Goal: Information Seeking & Learning: Learn about a topic

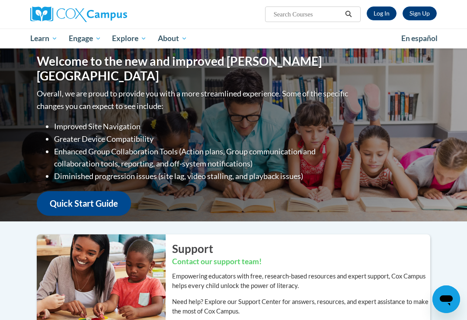
click at [388, 13] on link "Log In" at bounding box center [382, 13] width 30 height 14
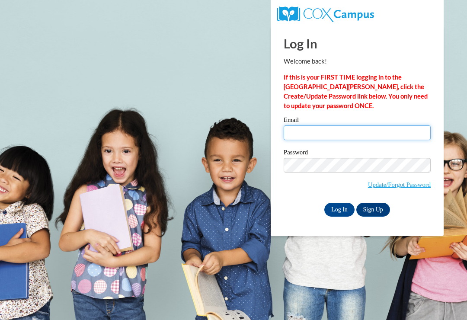
click at [329, 130] on input "Email" at bounding box center [357, 132] width 147 height 15
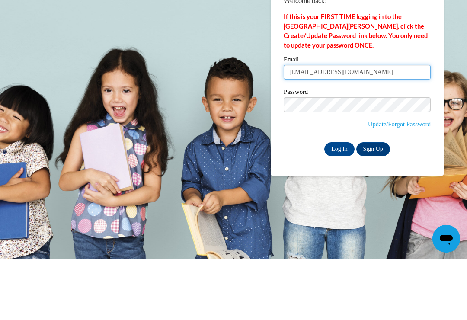
type input "deepkaur201984@yahoo.com"
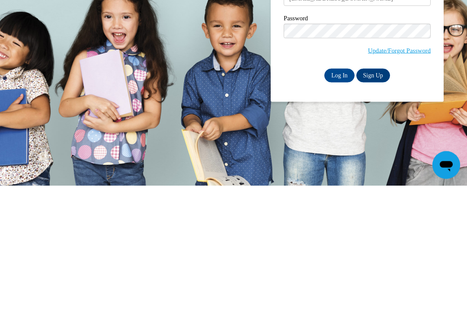
click at [338, 203] on input "Log In" at bounding box center [339, 210] width 30 height 14
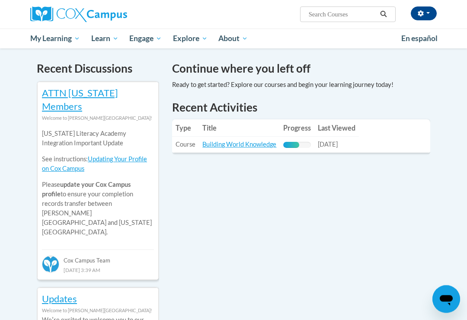
scroll to position [265, 0]
click at [254, 142] on link "Building World Knowledge" at bounding box center [239, 144] width 74 height 7
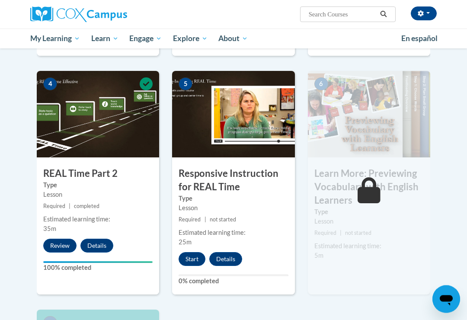
scroll to position [394, 0]
click at [197, 256] on button "Start" at bounding box center [192, 259] width 27 height 14
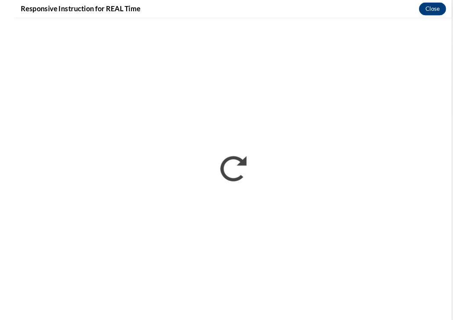
scroll to position [0, 0]
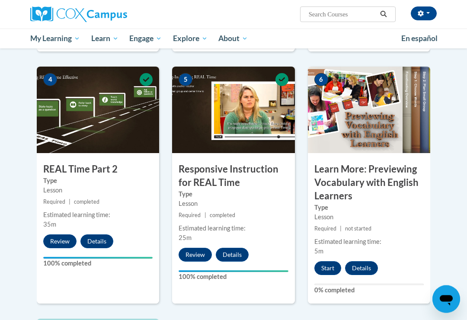
scroll to position [398, 0]
click at [329, 267] on button "Start" at bounding box center [327, 268] width 27 height 14
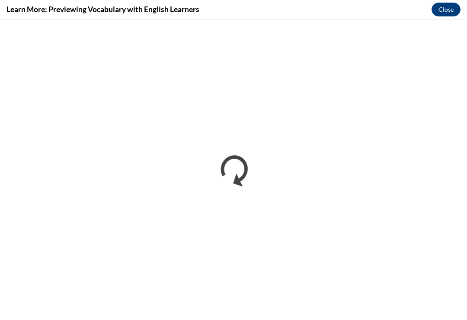
scroll to position [0, 0]
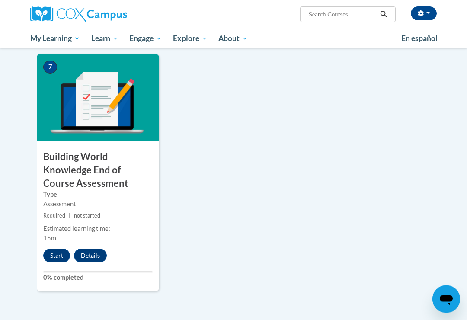
scroll to position [663, 0]
click at [56, 254] on button "Start" at bounding box center [56, 256] width 27 height 14
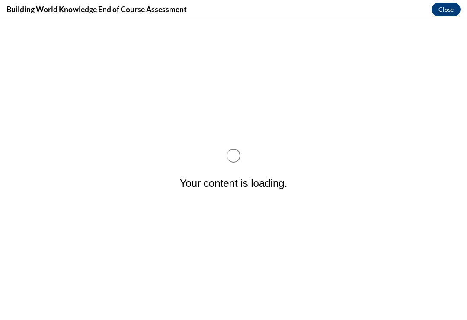
scroll to position [0, 0]
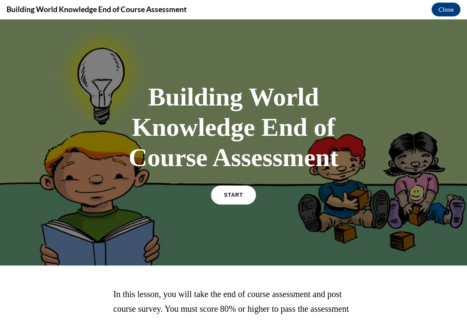
click at [227, 196] on span "START" at bounding box center [233, 195] width 19 height 6
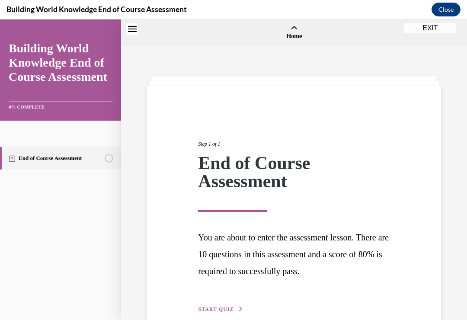
scroll to position [27, 0]
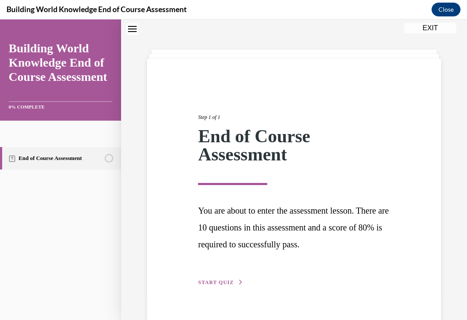
click at [228, 281] on span "START QUIZ" at bounding box center [215, 282] width 35 height 6
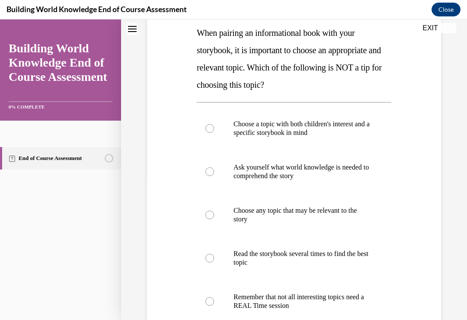
scroll to position [131, 0]
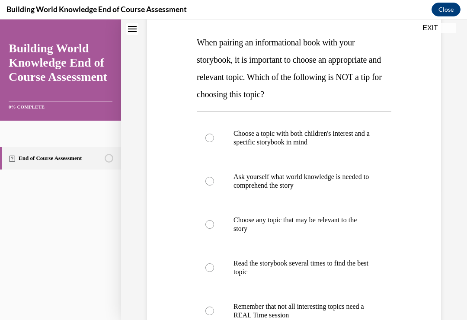
click at [212, 180] on div at bounding box center [209, 181] width 9 height 9
click at [212, 180] on input "Ask yourself what world knowledge is needed to comprehend the story" at bounding box center [209, 181] width 9 height 9
radio input "true"
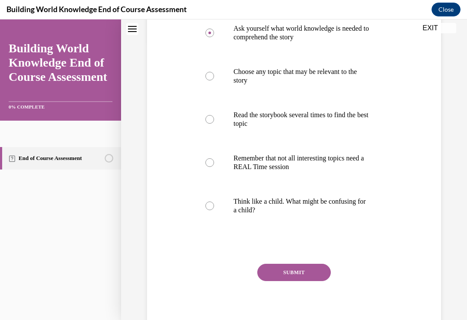
scroll to position [281, 0]
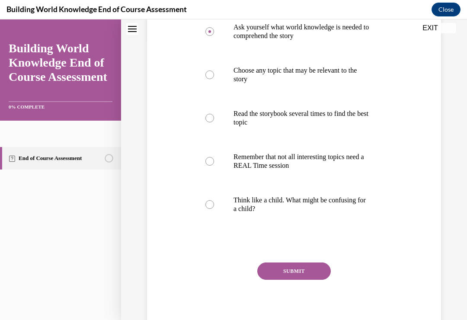
click at [305, 271] on button "SUBMIT" at bounding box center [294, 271] width 74 height 17
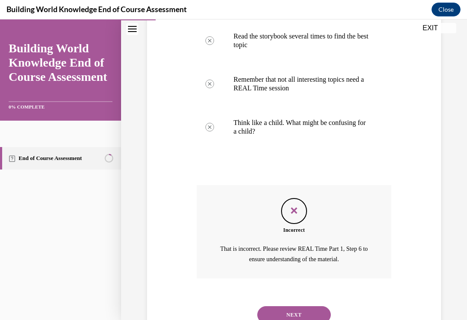
scroll to position [367, 0]
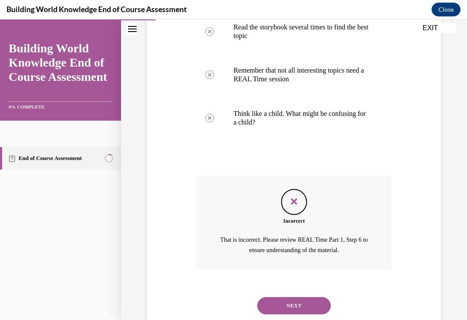
click at [306, 297] on button "NEXT" at bounding box center [294, 305] width 74 height 17
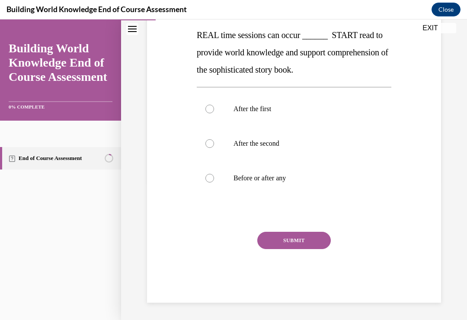
scroll to position [96, 0]
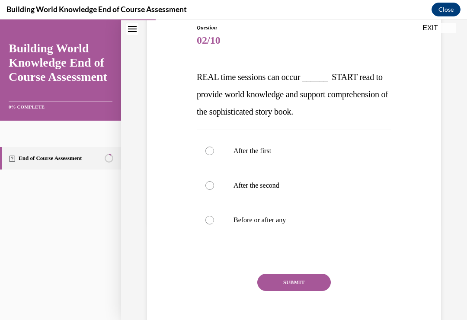
click at [214, 219] on div at bounding box center [209, 220] width 9 height 9
click at [214, 219] on input "Before or after any" at bounding box center [209, 220] width 9 height 9
radio input "true"
click at [320, 276] on button "SUBMIT" at bounding box center [294, 282] width 74 height 17
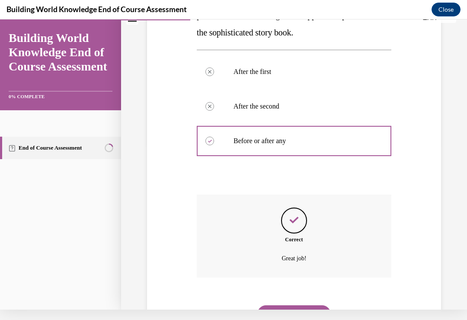
scroll to position [184, 0]
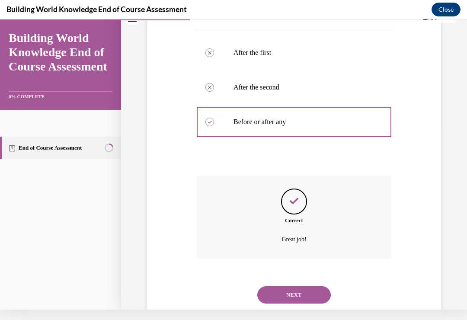
click at [307, 286] on button "NEXT" at bounding box center [294, 294] width 74 height 17
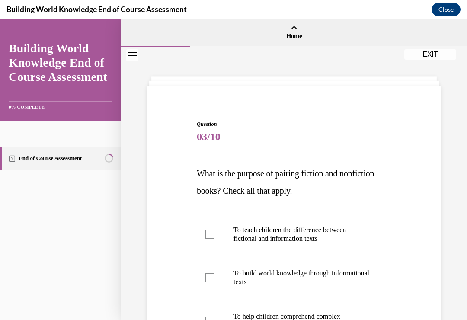
scroll to position [37, 0]
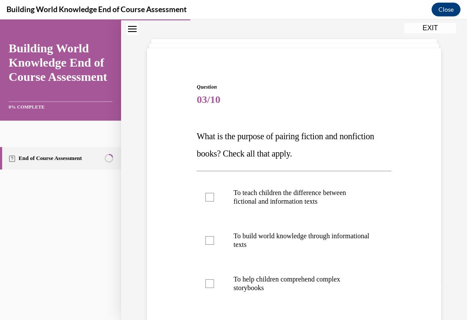
click at [213, 195] on div at bounding box center [209, 197] width 9 height 9
click at [213, 195] on input "To teach children the difference between fictional and information texts" at bounding box center [209, 197] width 9 height 9
checkbox input "true"
click at [213, 240] on div at bounding box center [209, 240] width 9 height 9
click at [213, 240] on input "To build world knowledge through informational texts" at bounding box center [209, 240] width 9 height 9
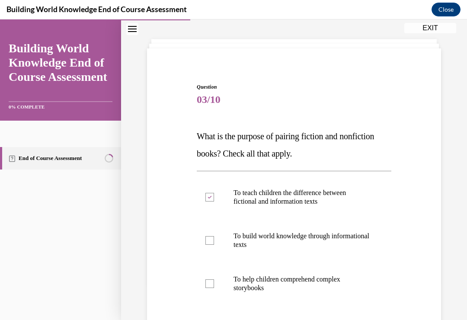
checkbox input "true"
click at [213, 285] on div at bounding box center [209, 283] width 9 height 9
click at [213, 285] on input "To help children comprehend complex storybooks" at bounding box center [209, 283] width 9 height 9
checkbox input "true"
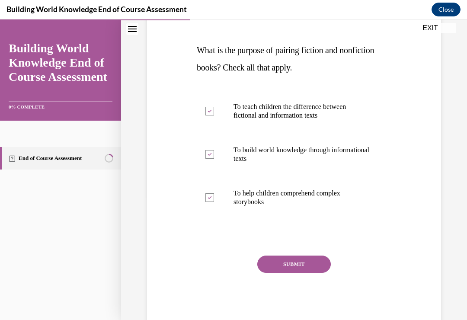
click at [305, 264] on button "SUBMIT" at bounding box center [294, 264] width 74 height 17
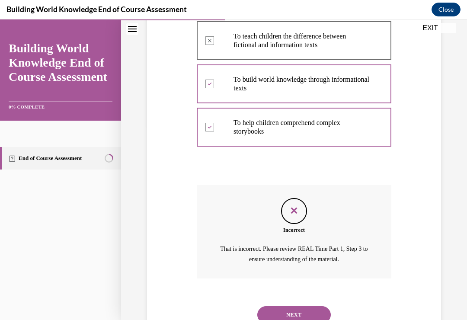
scroll to position [203, 0]
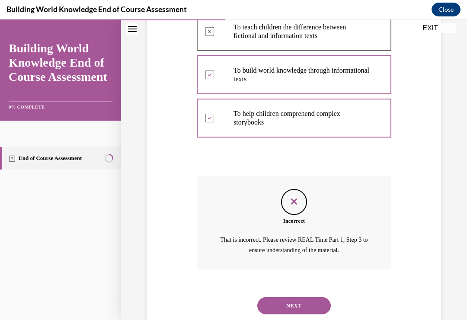
click at [304, 297] on button "NEXT" at bounding box center [294, 305] width 74 height 17
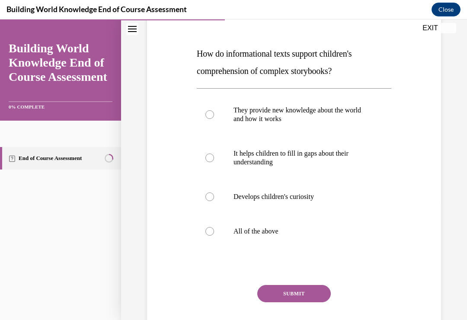
scroll to position [120, 0]
click at [209, 230] on div at bounding box center [209, 231] width 9 height 9
click at [209, 230] on input "All of the above" at bounding box center [209, 231] width 9 height 9
radio input "true"
click at [306, 296] on button "SUBMIT" at bounding box center [294, 293] width 74 height 17
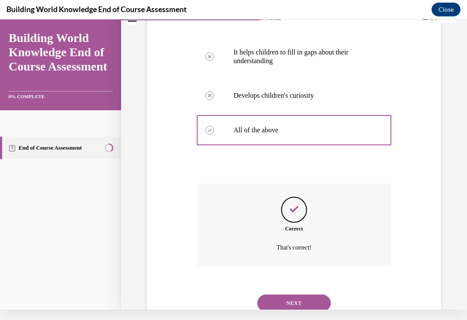
scroll to position [219, 0]
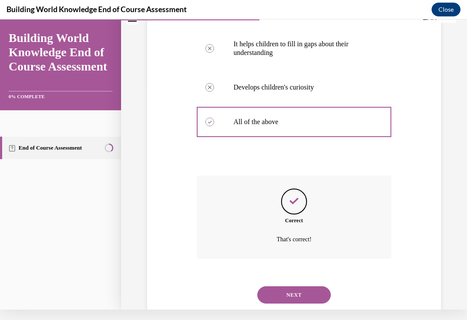
click at [296, 286] on button "NEXT" at bounding box center [294, 294] width 74 height 17
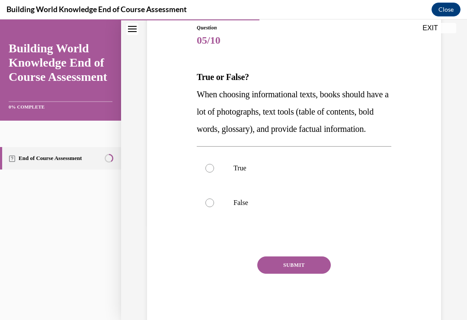
click at [213, 173] on div at bounding box center [209, 168] width 9 height 9
click at [213, 173] on input "True" at bounding box center [209, 168] width 9 height 9
radio input "true"
click at [295, 274] on button "SUBMIT" at bounding box center [294, 264] width 74 height 17
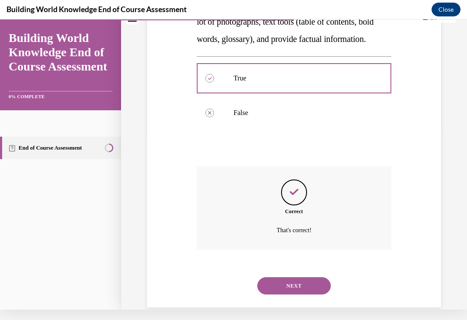
scroll to position [184, 0]
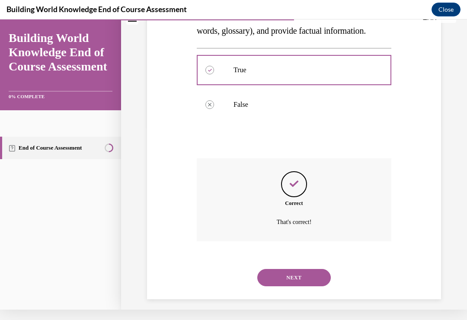
click at [305, 279] on button "NEXT" at bounding box center [294, 277] width 74 height 17
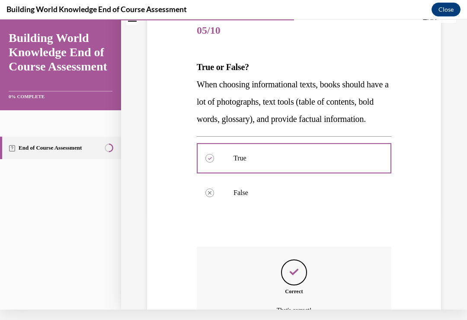
scroll to position [0, 0]
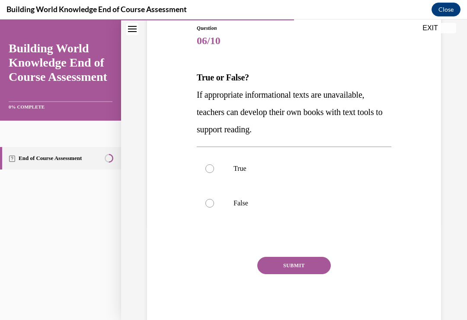
click at [207, 166] on div at bounding box center [209, 168] width 9 height 9
click at [207, 166] on input "True" at bounding box center [209, 168] width 9 height 9
radio input "true"
click at [271, 264] on button "SUBMIT" at bounding box center [294, 265] width 74 height 17
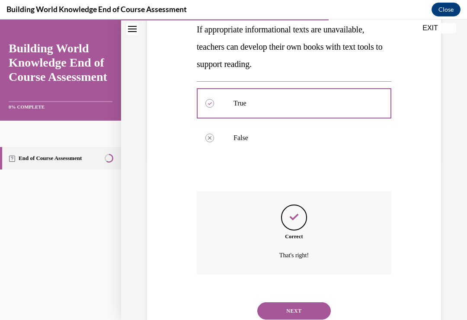
scroll to position [167, 0]
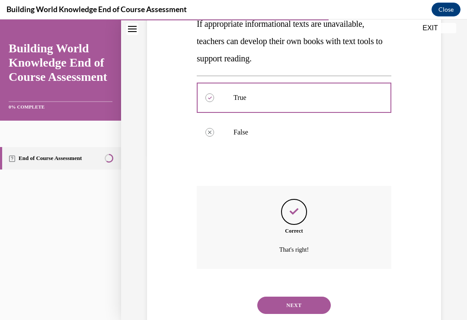
click at [268, 297] on button "NEXT" at bounding box center [294, 305] width 74 height 17
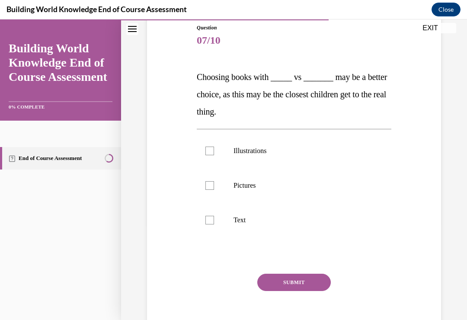
click at [215, 188] on label "Pictures" at bounding box center [294, 185] width 195 height 35
click at [214, 188] on input "Pictures" at bounding box center [209, 185] width 9 height 9
checkbox input "true"
click at [215, 221] on label "Text" at bounding box center [294, 220] width 195 height 35
click at [214, 221] on input "Text" at bounding box center [209, 220] width 9 height 9
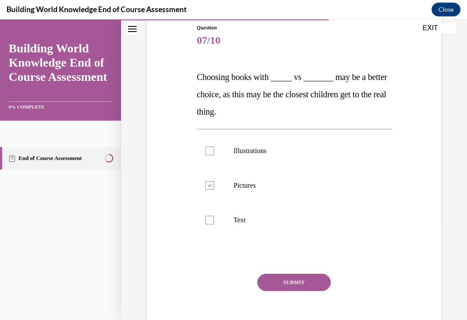
checkbox input "true"
click at [297, 282] on button "SUBMIT" at bounding box center [294, 282] width 74 height 17
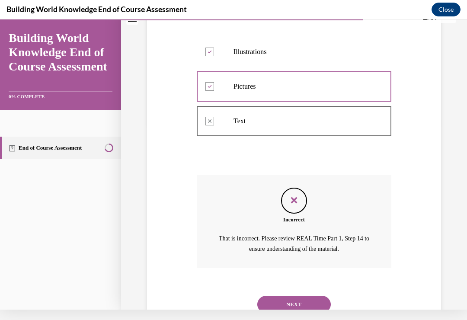
scroll to position [194, 0]
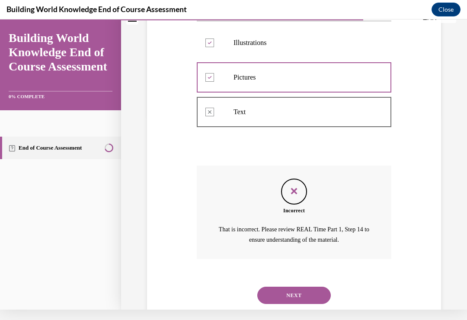
click at [298, 287] on button "NEXT" at bounding box center [294, 295] width 74 height 17
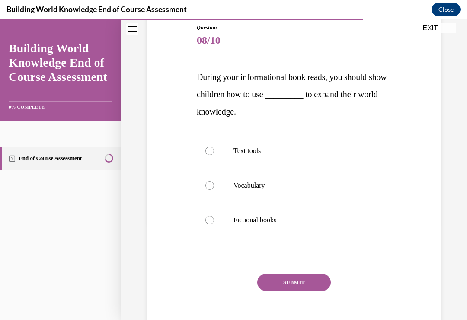
click at [209, 186] on div at bounding box center [209, 185] width 9 height 9
click at [209, 186] on input "Vocabulary" at bounding box center [209, 185] width 9 height 9
radio input "true"
click at [278, 279] on button "SUBMIT" at bounding box center [294, 282] width 74 height 17
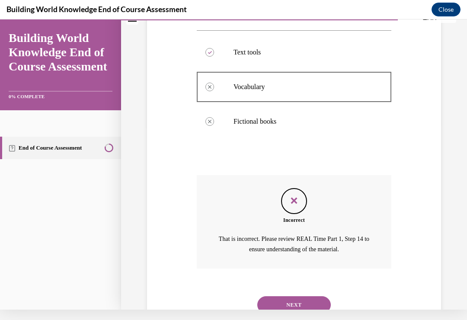
scroll to position [194, 0]
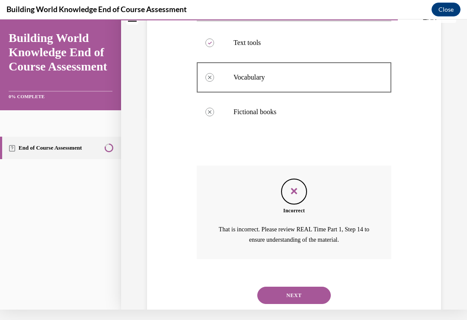
click at [266, 287] on button "NEXT" at bounding box center [294, 295] width 74 height 17
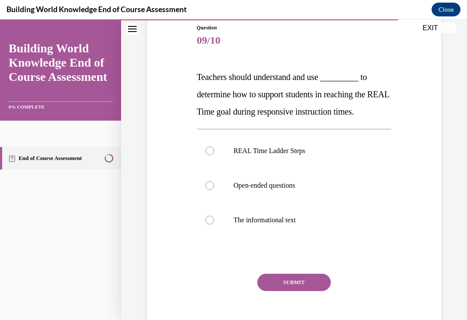
click at [211, 154] on div at bounding box center [209, 151] width 9 height 9
click at [211, 154] on input "REAL Time Ladder Steps" at bounding box center [209, 151] width 9 height 9
radio input "true"
click at [278, 283] on button "SUBMIT" at bounding box center [294, 282] width 74 height 17
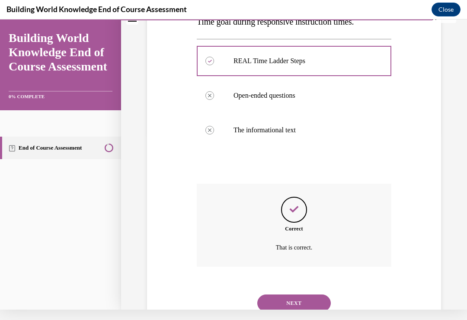
scroll to position [184, 0]
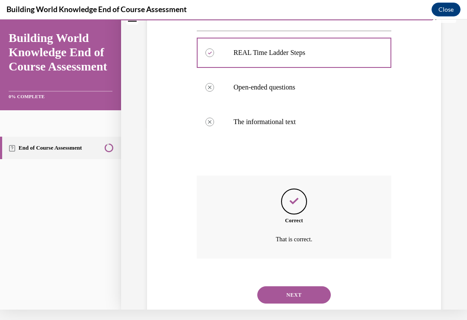
click at [279, 286] on button "NEXT" at bounding box center [294, 294] width 74 height 17
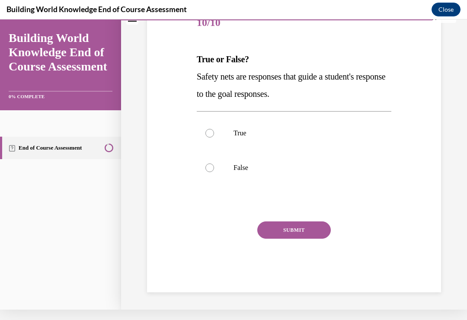
scroll to position [80, 0]
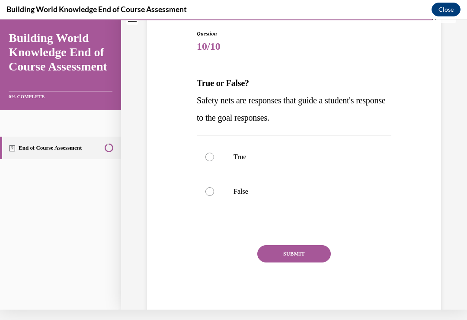
click at [209, 159] on div at bounding box center [209, 157] width 9 height 9
click at [209, 159] on input "True" at bounding box center [209, 157] width 9 height 9
radio input "true"
click at [275, 252] on button "SUBMIT" at bounding box center [294, 253] width 74 height 17
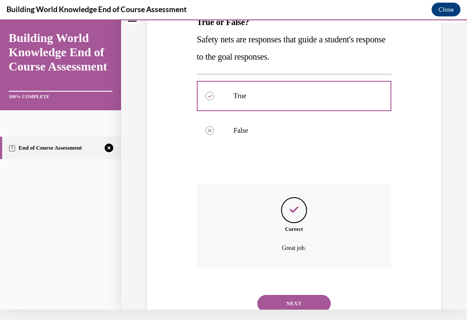
scroll to position [150, 0]
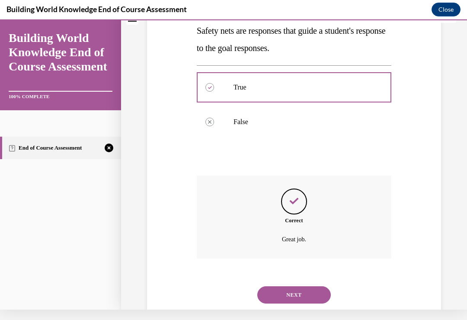
click at [271, 286] on button "NEXT" at bounding box center [294, 294] width 74 height 17
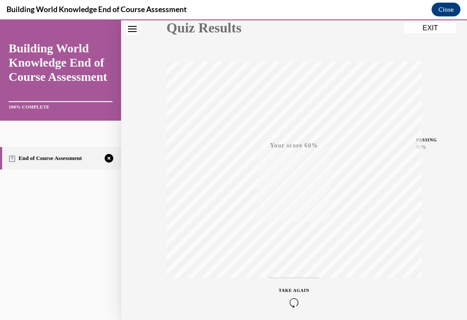
scroll to position [129, 0]
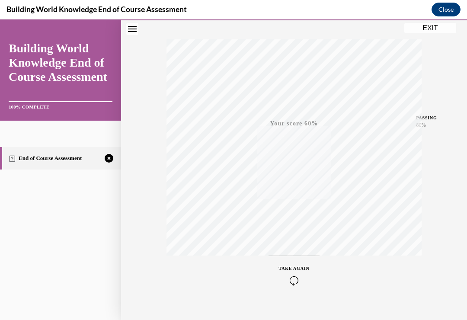
click at [289, 269] on span "TAKE AGAIN" at bounding box center [294, 268] width 31 height 5
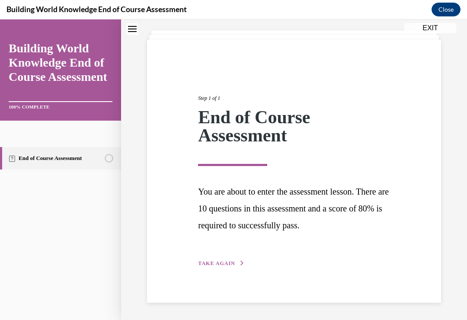
scroll to position [31, 0]
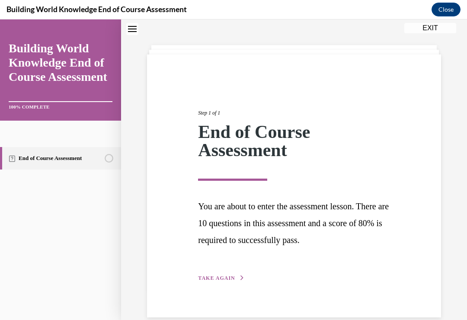
click at [213, 279] on span "TAKE AGAIN" at bounding box center [216, 278] width 37 height 6
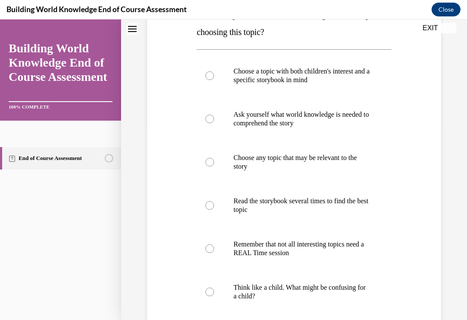
scroll to position [202, 0]
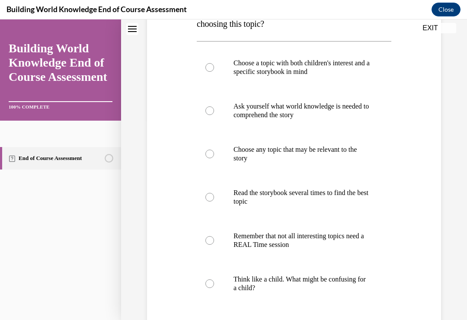
click at [207, 151] on div at bounding box center [209, 154] width 9 height 9
click at [207, 151] on input "Choose any topic that may be relevant to the story" at bounding box center [209, 154] width 9 height 9
radio input "true"
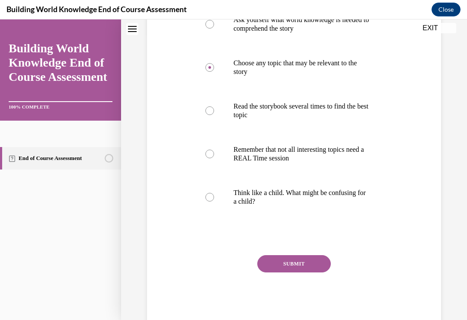
scroll to position [288, 0]
click at [276, 264] on button "SUBMIT" at bounding box center [294, 264] width 74 height 17
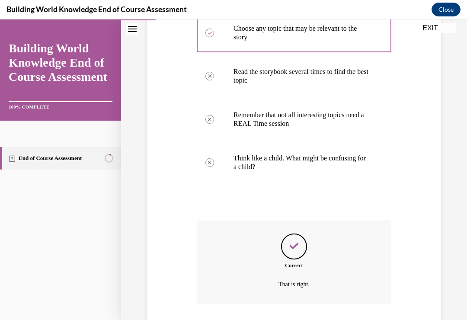
scroll to position [357, 0]
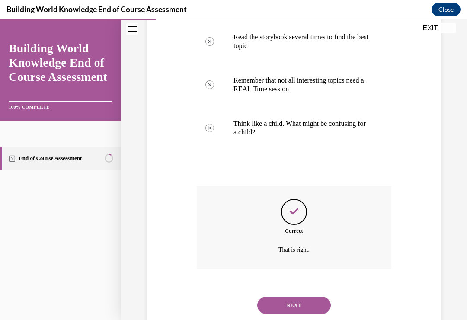
click at [265, 297] on button "NEXT" at bounding box center [294, 305] width 74 height 17
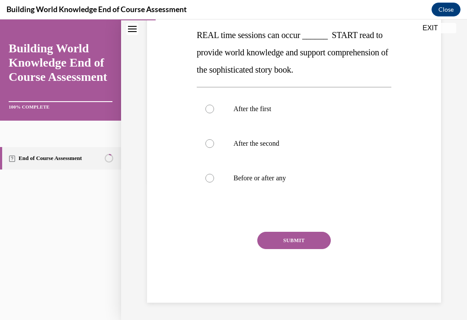
scroll to position [96, 0]
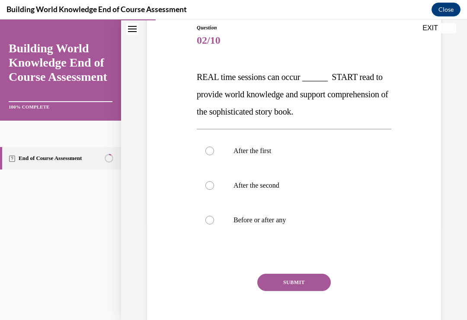
click at [212, 221] on div at bounding box center [209, 220] width 9 height 9
click at [212, 221] on input "Before or after any" at bounding box center [209, 220] width 9 height 9
radio input "true"
click at [281, 280] on button "SUBMIT" at bounding box center [294, 282] width 74 height 17
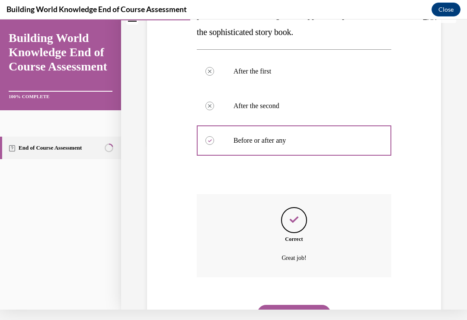
scroll to position [184, 0]
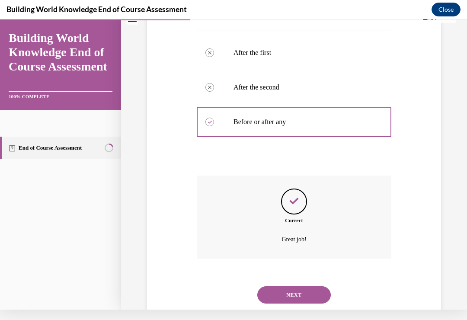
click at [275, 286] on button "NEXT" at bounding box center [294, 294] width 74 height 17
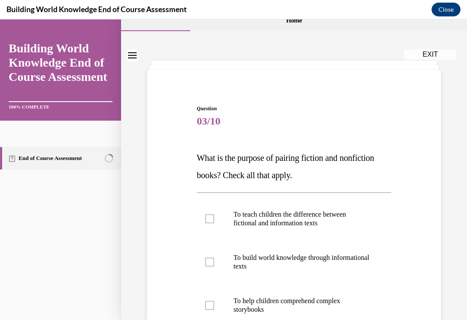
scroll to position [35, 0]
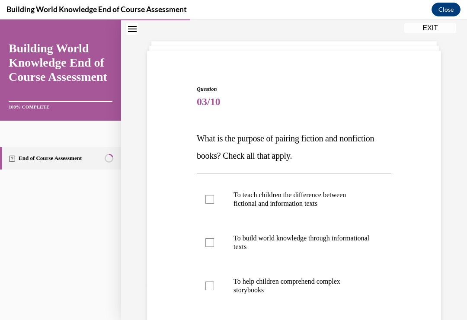
click at [209, 199] on div at bounding box center [209, 199] width 9 height 9
click at [209, 199] on input "To teach children the difference between fictional and information texts" at bounding box center [209, 199] width 9 height 9
checkbox input "true"
click at [209, 242] on div at bounding box center [209, 242] width 9 height 9
click at [209, 242] on input "To build world knowledge through informational texts" at bounding box center [209, 242] width 9 height 9
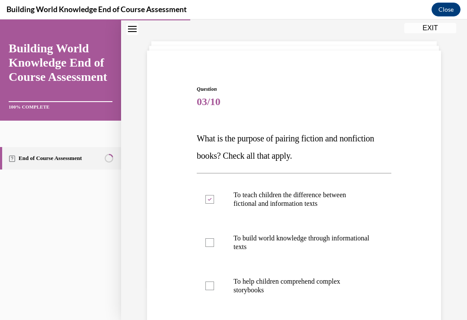
checkbox input "true"
click at [210, 283] on div at bounding box center [209, 286] width 9 height 9
click at [210, 283] on input "To help children comprehend complex storybooks" at bounding box center [209, 286] width 9 height 9
checkbox input "true"
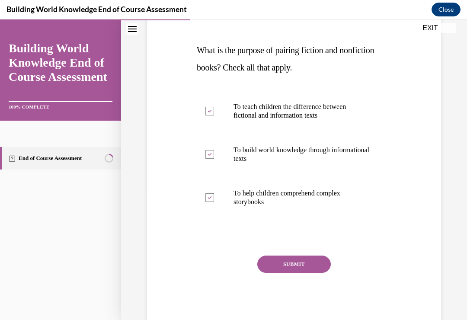
click at [279, 265] on button "SUBMIT" at bounding box center [294, 264] width 74 height 17
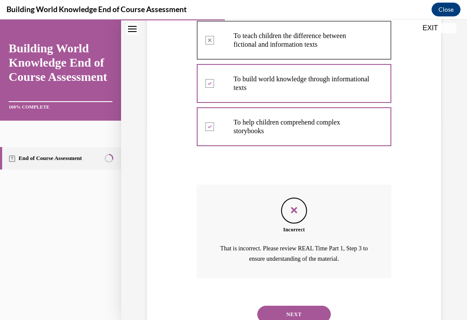
scroll to position [203, 0]
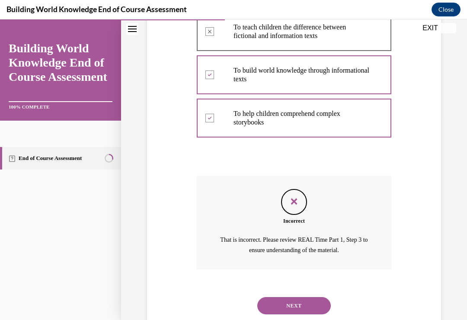
click at [274, 297] on button "NEXT" at bounding box center [294, 305] width 74 height 17
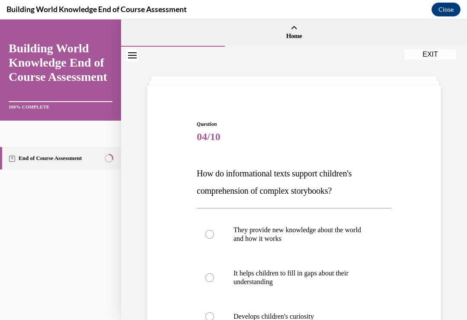
scroll to position [39, 0]
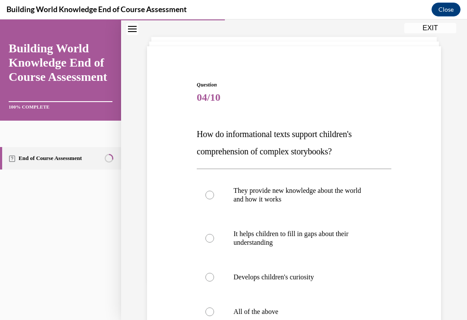
click at [206, 313] on div at bounding box center [209, 312] width 9 height 9
click at [206, 313] on input "All of the above" at bounding box center [209, 312] width 9 height 9
radio input "true"
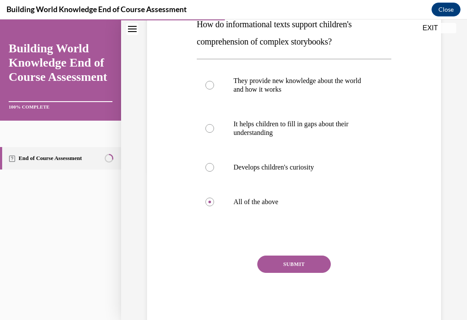
click at [276, 262] on button "SUBMIT" at bounding box center [294, 264] width 74 height 17
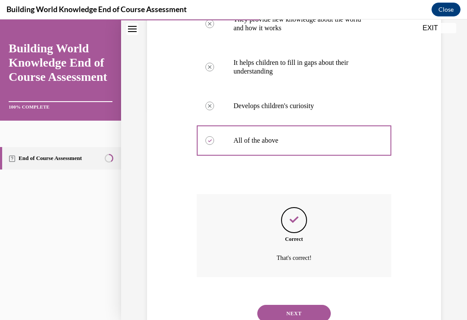
scroll to position [219, 0]
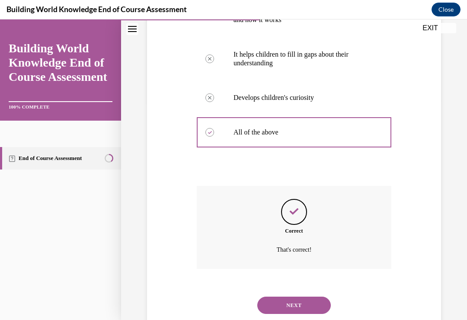
click at [269, 297] on button "NEXT" at bounding box center [294, 305] width 74 height 17
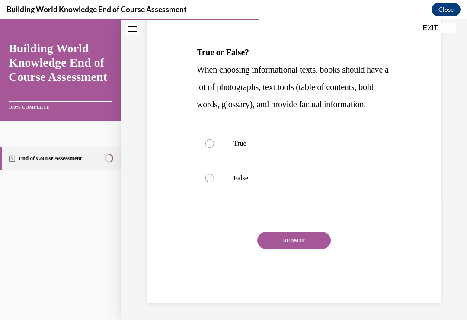
scroll to position [96, 0]
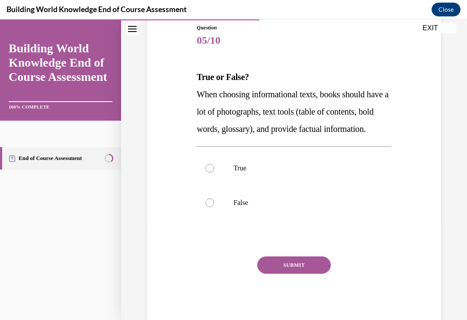
click at [208, 180] on label "True" at bounding box center [294, 168] width 195 height 35
click at [208, 173] on input "True" at bounding box center [209, 168] width 9 height 9
radio input "true"
click at [276, 274] on button "SUBMIT" at bounding box center [294, 264] width 74 height 17
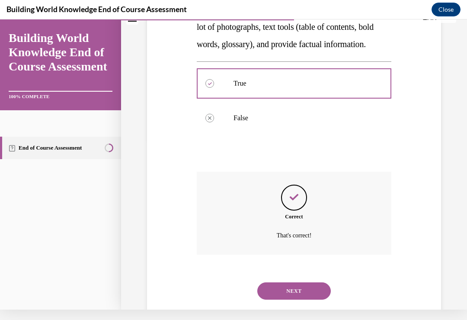
scroll to position [184, 0]
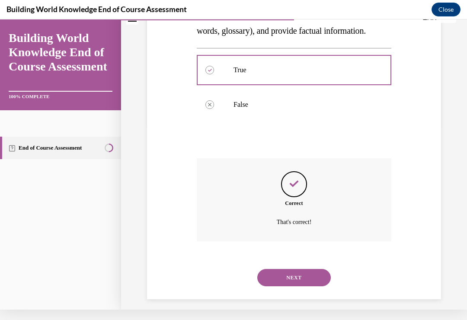
click at [273, 285] on button "NEXT" at bounding box center [294, 277] width 74 height 17
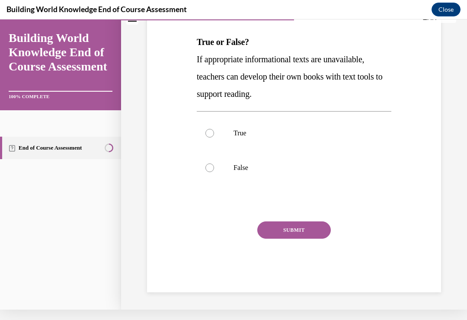
scroll to position [0, 0]
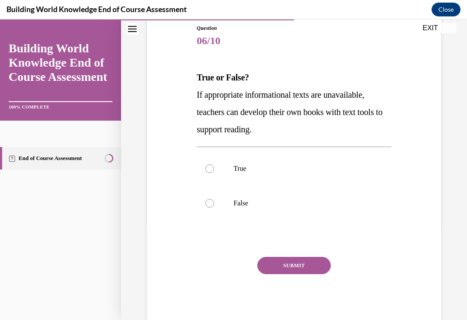
click at [214, 167] on label "True" at bounding box center [294, 168] width 195 height 35
click at [214, 167] on input "True" at bounding box center [209, 168] width 9 height 9
radio input "true"
click at [279, 266] on button "SUBMIT" at bounding box center [294, 265] width 74 height 17
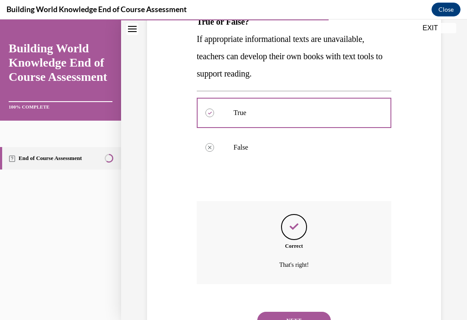
scroll to position [167, 0]
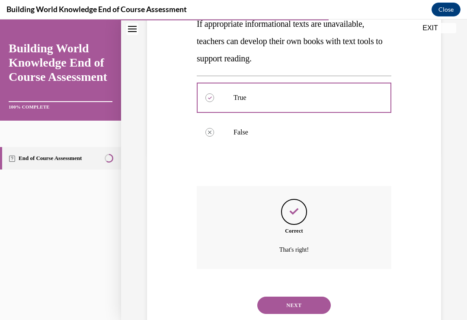
click at [268, 297] on button "NEXT" at bounding box center [294, 305] width 74 height 17
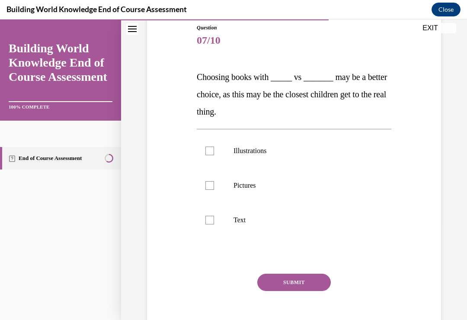
click at [208, 151] on div at bounding box center [209, 151] width 9 height 9
click at [208, 151] on input "Illustrations" at bounding box center [209, 151] width 9 height 9
checkbox input "true"
click at [212, 188] on div at bounding box center [209, 185] width 9 height 9
click at [212, 188] on input "Pictures" at bounding box center [209, 185] width 9 height 9
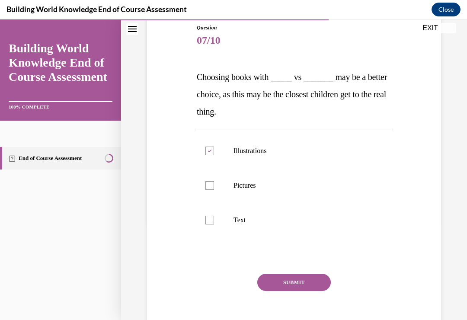
checkbox input "true"
click at [278, 282] on button "SUBMIT" at bounding box center [294, 282] width 74 height 17
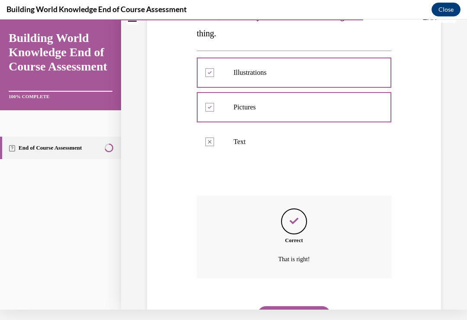
scroll to position [184, 0]
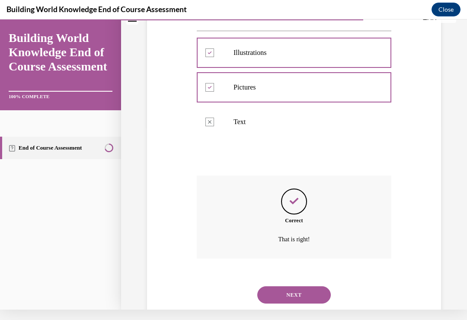
click at [274, 286] on button "NEXT" at bounding box center [294, 294] width 74 height 17
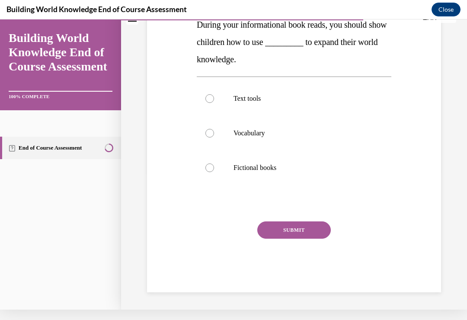
scroll to position [0, 0]
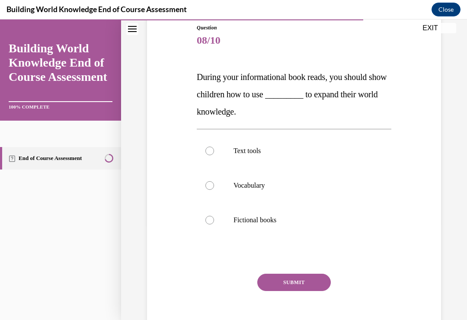
click at [205, 150] on label "Text tools" at bounding box center [294, 151] width 195 height 35
click at [205, 150] on input "Text tools" at bounding box center [209, 151] width 9 height 9
radio input "true"
click at [273, 278] on button "SUBMIT" at bounding box center [294, 282] width 74 height 17
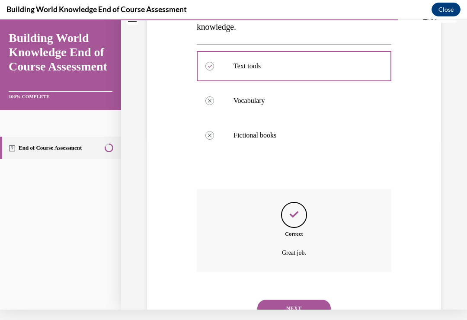
scroll to position [184, 0]
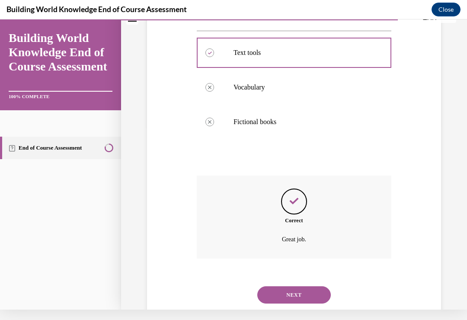
click at [279, 288] on button "NEXT" at bounding box center [294, 294] width 74 height 17
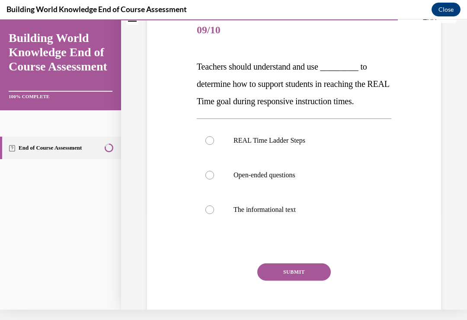
scroll to position [0, 0]
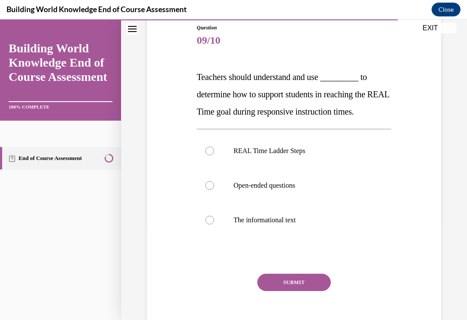
click at [212, 154] on div at bounding box center [209, 151] width 9 height 9
click at [212, 154] on input "REAL Time Ladder Steps" at bounding box center [209, 151] width 9 height 9
radio input "true"
click at [279, 285] on button "SUBMIT" at bounding box center [294, 282] width 74 height 17
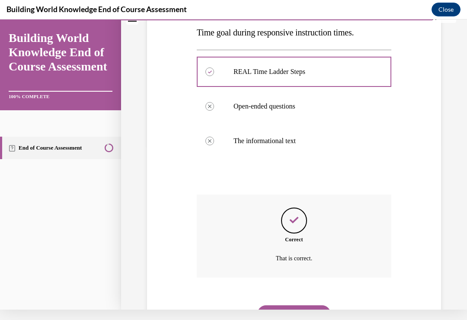
scroll to position [184, 0]
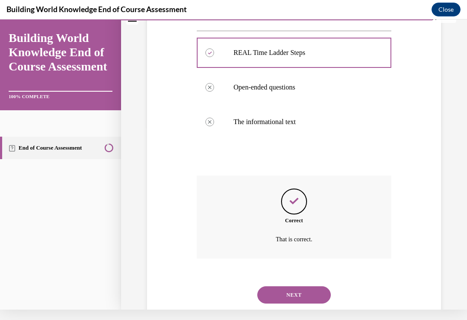
click at [276, 286] on button "NEXT" at bounding box center [294, 294] width 74 height 17
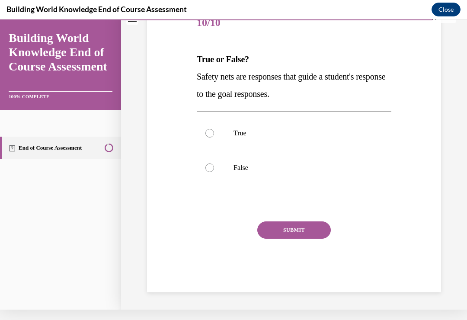
scroll to position [80, 0]
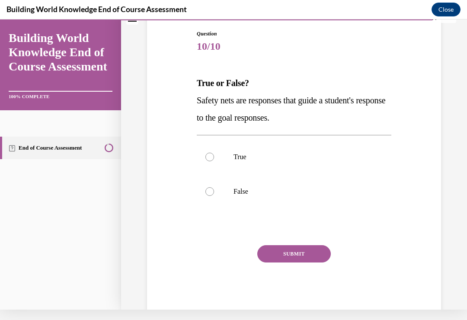
click at [207, 152] on label "True" at bounding box center [294, 157] width 195 height 35
click at [207, 153] on input "True" at bounding box center [209, 157] width 9 height 9
radio input "true"
click at [276, 250] on button "SUBMIT" at bounding box center [294, 253] width 74 height 17
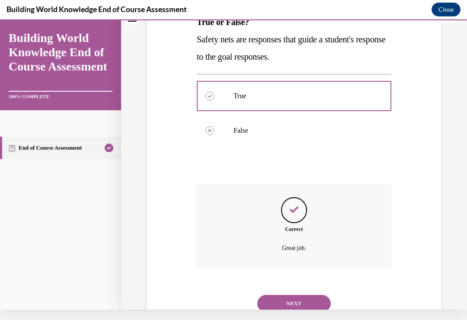
scroll to position [150, 0]
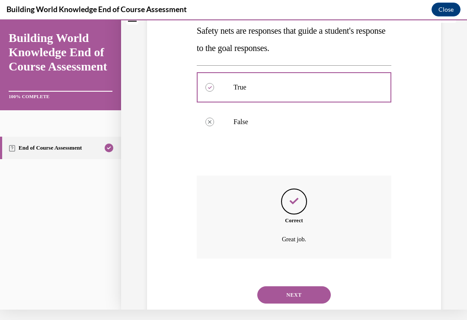
click at [272, 286] on button "NEXT" at bounding box center [294, 294] width 74 height 17
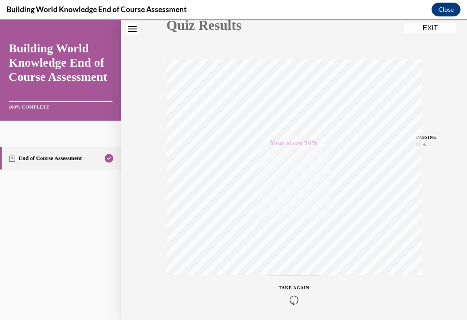
scroll to position [129, 0]
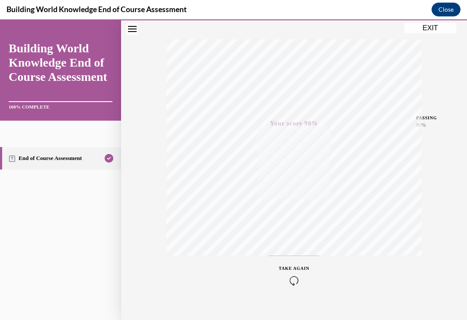
click at [289, 274] on div "TAKE AGAIN" at bounding box center [294, 275] width 31 height 20
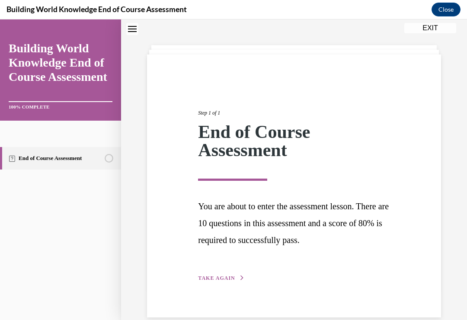
click at [218, 275] on span "TAKE AGAIN" at bounding box center [216, 278] width 37 height 6
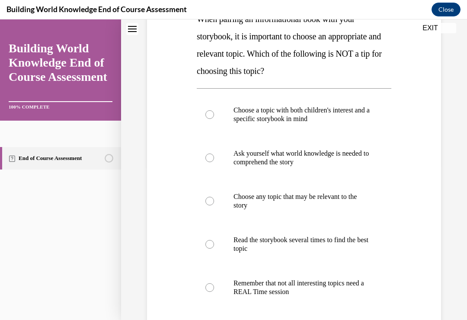
scroll to position [160, 0]
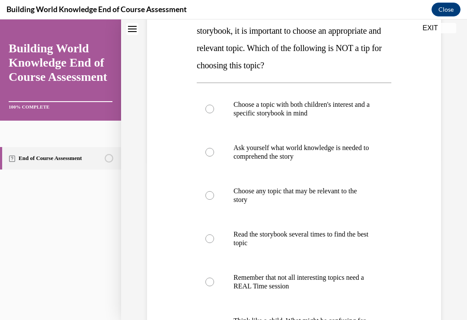
click at [210, 197] on div at bounding box center [209, 195] width 9 height 9
click at [210, 197] on input "Choose any topic that may be relevant to the story" at bounding box center [209, 195] width 9 height 9
radio input "true"
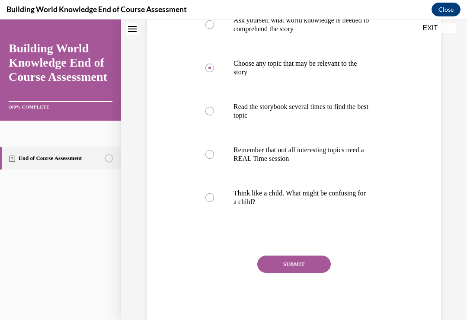
click at [305, 264] on button "SUBMIT" at bounding box center [294, 264] width 74 height 17
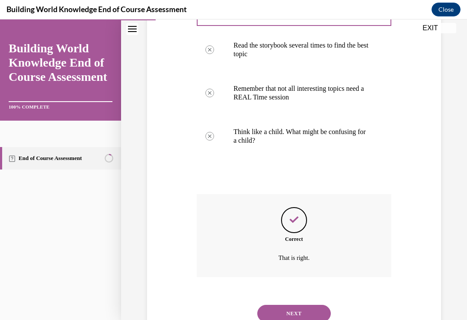
scroll to position [357, 0]
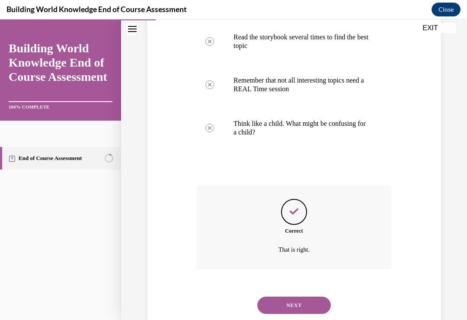
click at [291, 297] on button "NEXT" at bounding box center [294, 305] width 74 height 17
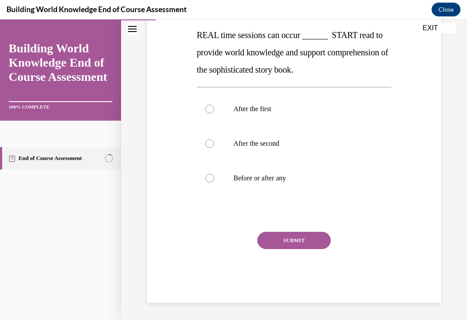
scroll to position [96, 0]
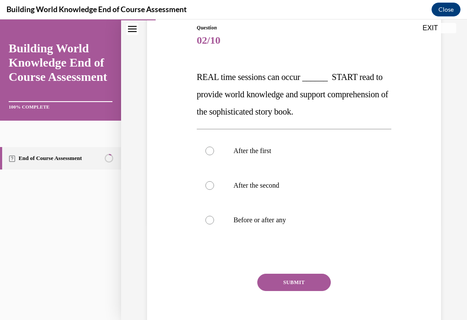
click at [215, 219] on label "Before or after any" at bounding box center [294, 220] width 195 height 35
click at [214, 219] on input "Before or after any" at bounding box center [209, 220] width 9 height 9
radio input "true"
click at [309, 279] on button "SUBMIT" at bounding box center [294, 282] width 74 height 17
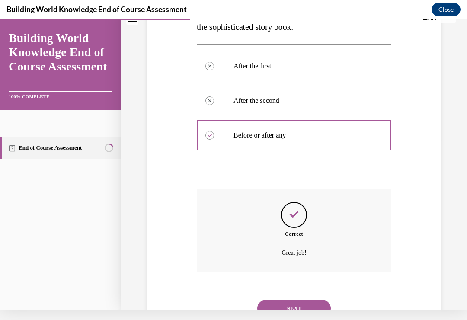
scroll to position [184, 0]
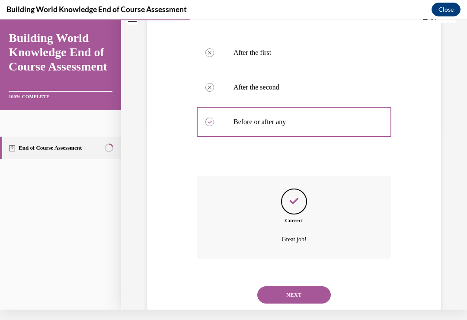
click at [299, 286] on button "NEXT" at bounding box center [294, 294] width 74 height 17
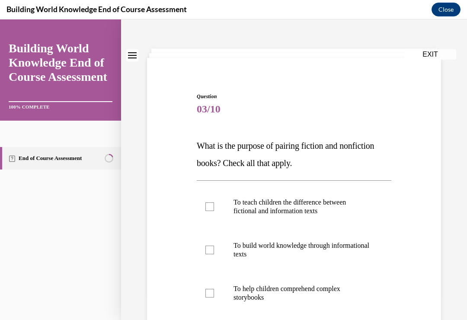
scroll to position [33, 0]
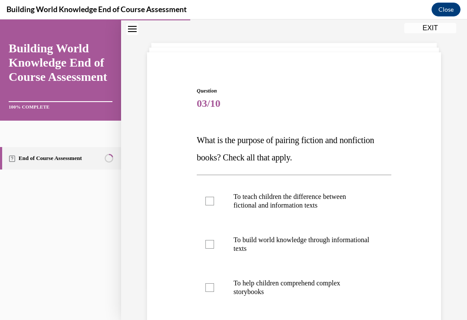
click at [212, 242] on div at bounding box center [209, 244] width 9 height 9
click at [212, 242] on input "To build world knowledge through informational texts" at bounding box center [209, 244] width 9 height 9
checkbox input "true"
click at [218, 284] on label "To help children comprehend complex storybooks" at bounding box center [294, 287] width 195 height 43
click at [214, 284] on input "To help children comprehend complex storybooks" at bounding box center [209, 287] width 9 height 9
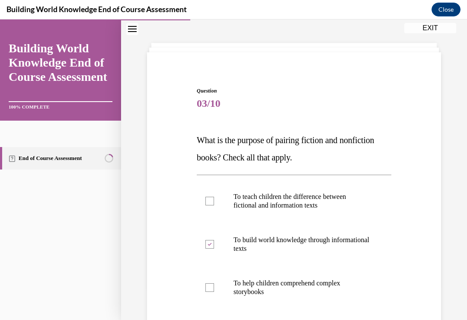
checkbox input "true"
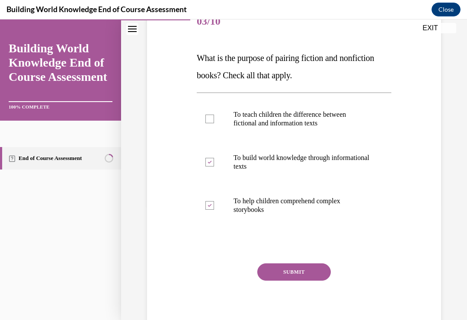
click at [306, 271] on button "SUBMIT" at bounding box center [294, 271] width 74 height 17
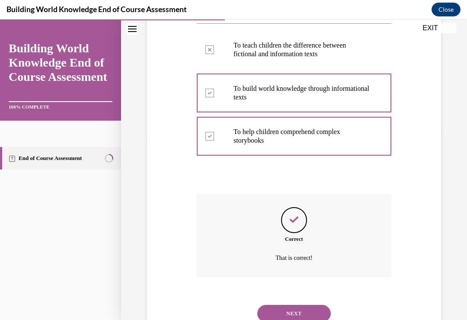
scroll to position [193, 0]
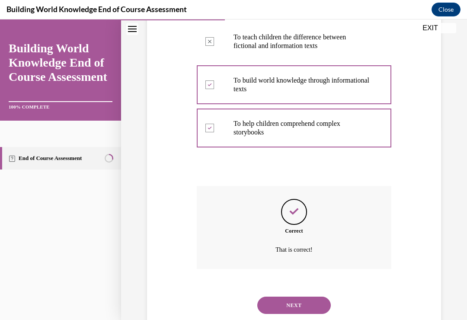
click at [299, 297] on button "NEXT" at bounding box center [294, 305] width 74 height 17
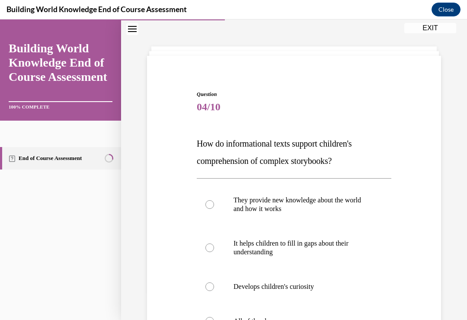
scroll to position [35, 0]
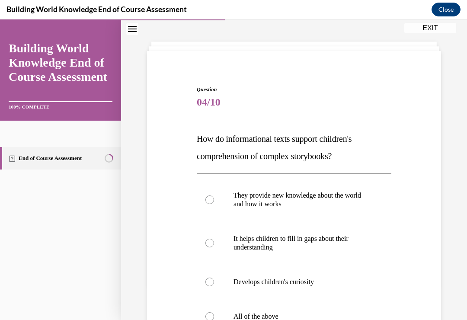
click at [205, 312] on label "All of the above" at bounding box center [294, 316] width 195 height 35
click at [205, 312] on input "All of the above" at bounding box center [209, 316] width 9 height 9
radio input "true"
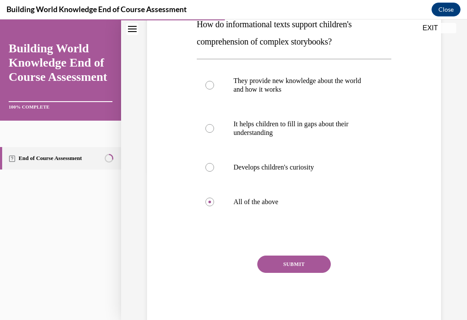
click at [296, 263] on button "SUBMIT" at bounding box center [294, 264] width 74 height 17
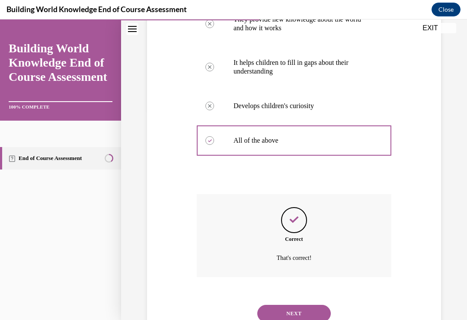
scroll to position [219, 0]
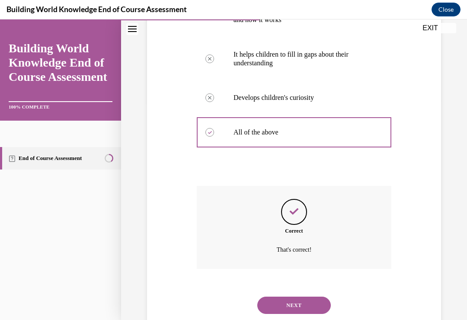
click at [296, 297] on button "NEXT" at bounding box center [294, 305] width 74 height 17
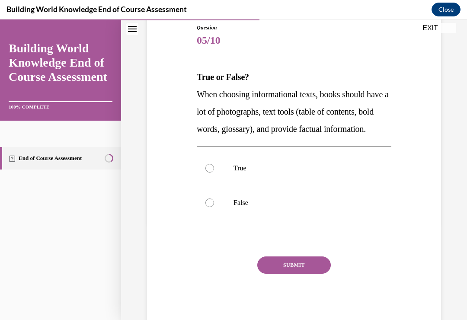
click at [216, 183] on label "True" at bounding box center [294, 168] width 195 height 35
click at [214, 173] on input "True" at bounding box center [209, 168] width 9 height 9
radio input "true"
click at [297, 274] on button "SUBMIT" at bounding box center [294, 264] width 74 height 17
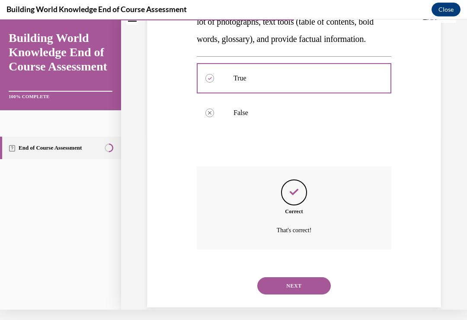
scroll to position [184, 0]
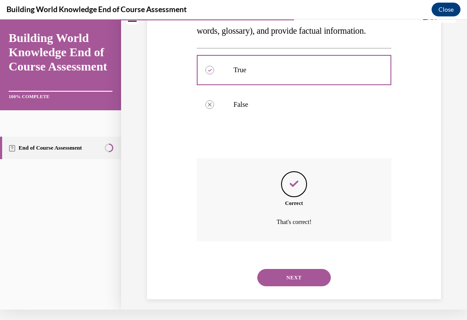
click at [304, 283] on button "NEXT" at bounding box center [294, 277] width 74 height 17
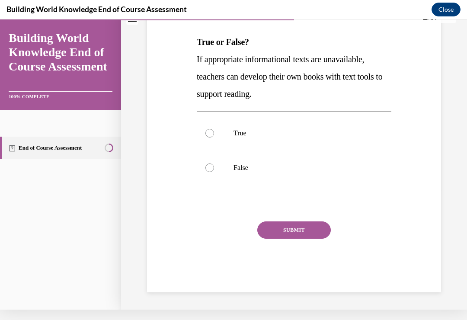
scroll to position [0, 0]
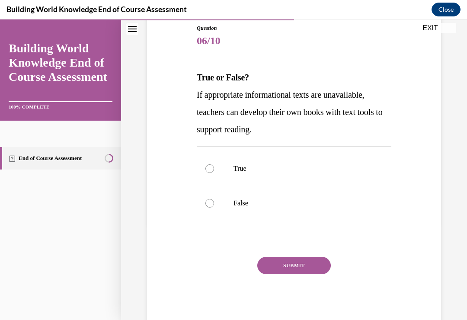
click at [214, 170] on label "True" at bounding box center [294, 168] width 195 height 35
click at [214, 170] on input "True" at bounding box center [209, 168] width 9 height 9
radio input "true"
click at [305, 263] on button "SUBMIT" at bounding box center [294, 265] width 74 height 17
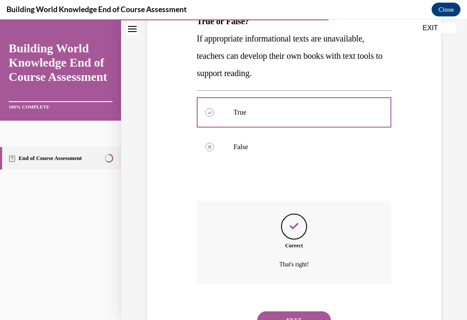
scroll to position [167, 0]
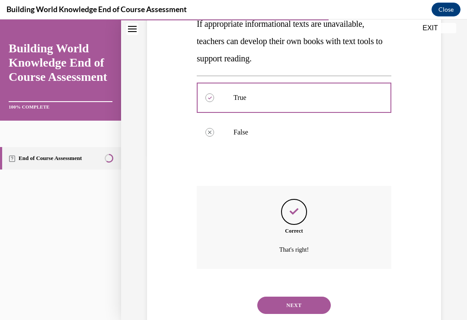
click at [303, 297] on button "NEXT" at bounding box center [294, 305] width 74 height 17
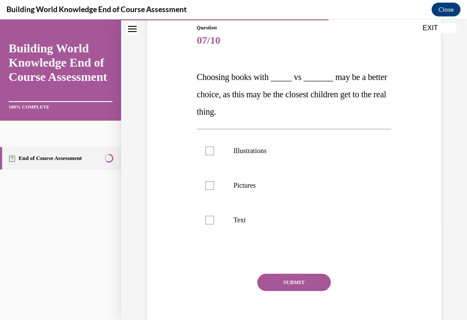
click at [215, 148] on label "Illustrations" at bounding box center [294, 151] width 195 height 35
click at [214, 148] on input "Illustrations" at bounding box center [209, 151] width 9 height 9
checkbox input "true"
click at [210, 182] on div at bounding box center [209, 185] width 9 height 9
click at [210, 182] on input "Pictures" at bounding box center [209, 185] width 9 height 9
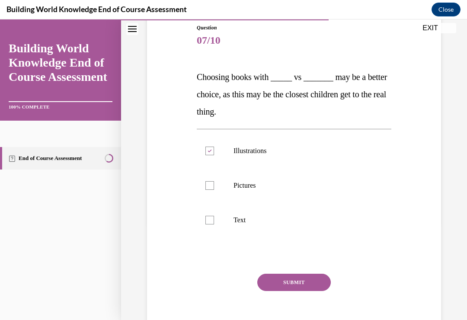
checkbox input "true"
click at [296, 281] on button "SUBMIT" at bounding box center [294, 282] width 74 height 17
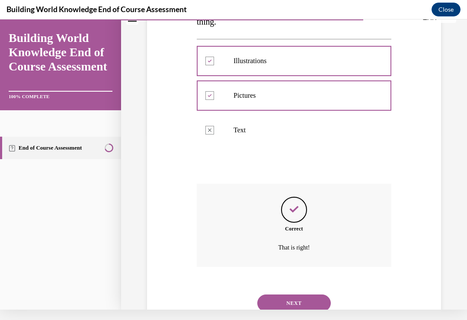
scroll to position [184, 0]
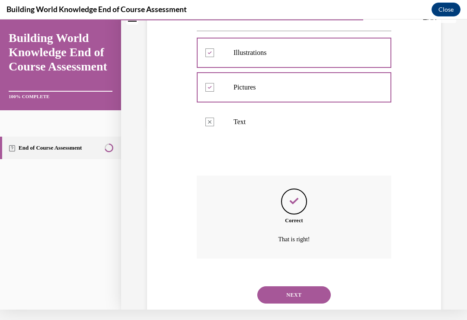
click at [299, 286] on button "NEXT" at bounding box center [294, 294] width 74 height 17
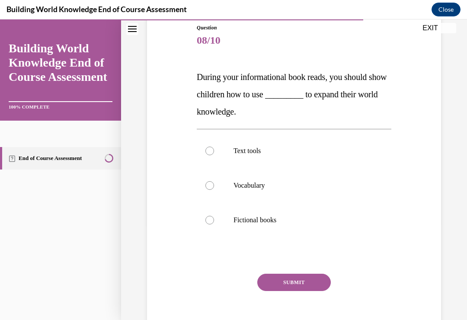
click at [206, 150] on div at bounding box center [209, 151] width 9 height 9
click at [206, 150] on input "Text tools" at bounding box center [209, 151] width 9 height 9
radio input "true"
click at [295, 281] on button "SUBMIT" at bounding box center [294, 282] width 74 height 17
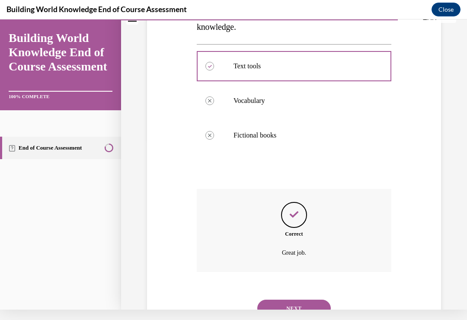
scroll to position [184, 0]
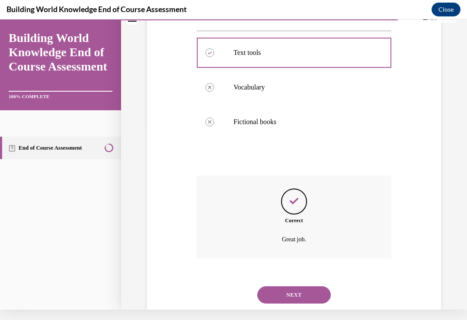
click at [305, 286] on button "NEXT" at bounding box center [294, 294] width 74 height 17
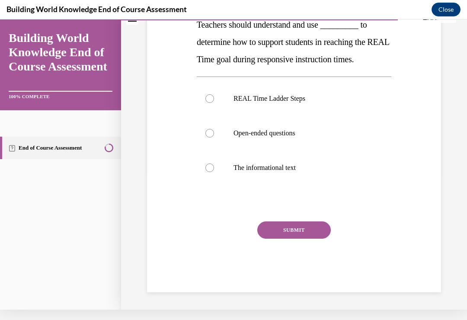
scroll to position [0, 0]
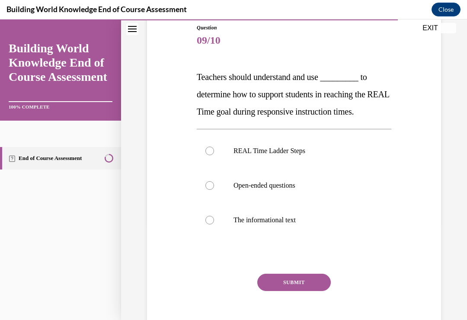
click at [207, 148] on div at bounding box center [209, 151] width 9 height 9
click at [207, 148] on input "REAL Time Ladder Steps" at bounding box center [209, 151] width 9 height 9
radio input "true"
click at [297, 279] on button "SUBMIT" at bounding box center [294, 282] width 74 height 17
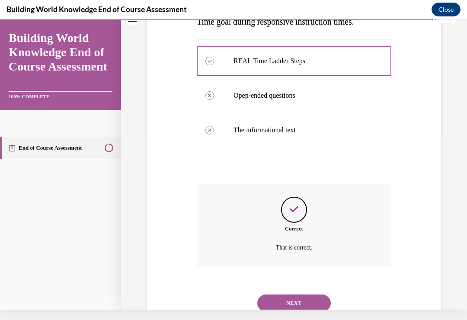
scroll to position [184, 0]
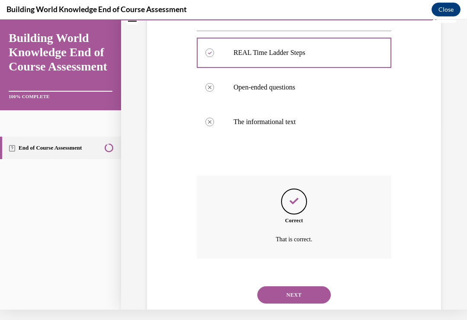
click at [301, 286] on button "NEXT" at bounding box center [294, 294] width 74 height 17
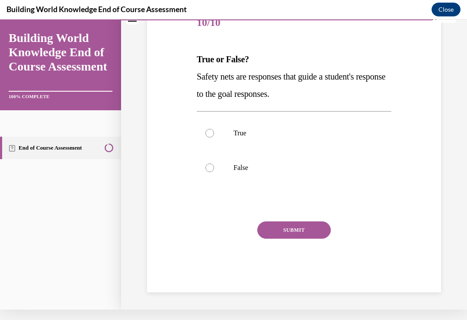
scroll to position [80, 0]
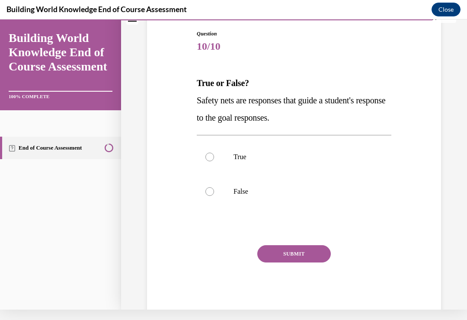
click at [211, 155] on div at bounding box center [209, 157] width 9 height 9
click at [211, 155] on input "True" at bounding box center [209, 157] width 9 height 9
radio input "true"
click at [302, 251] on button "SUBMIT" at bounding box center [294, 253] width 74 height 17
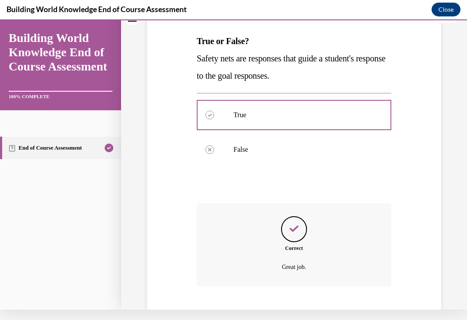
scroll to position [150, 0]
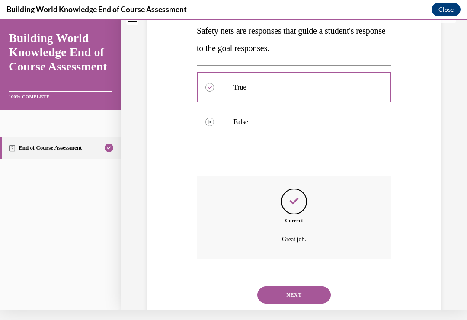
click at [303, 286] on button "NEXT" at bounding box center [294, 294] width 74 height 17
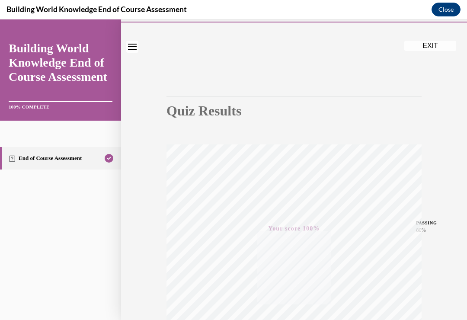
scroll to position [9, 0]
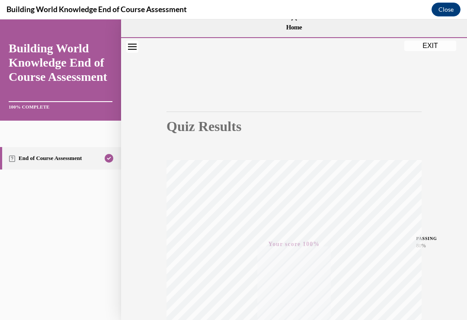
click at [437, 45] on button "EXIT" at bounding box center [430, 46] width 52 height 10
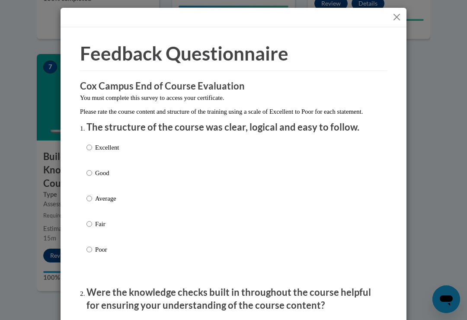
click at [92, 147] on input "Excellent" at bounding box center [90, 148] width 6 height 10
radio input "true"
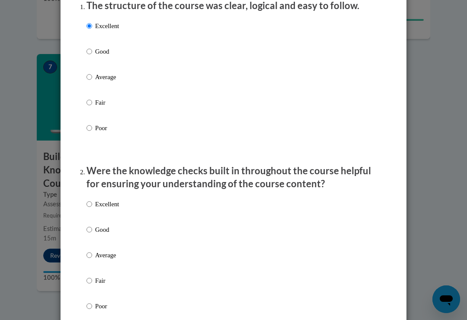
scroll to position [131, 0]
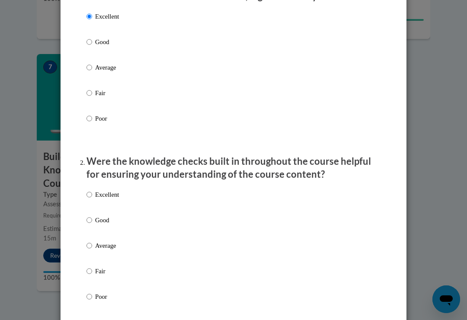
click at [95, 190] on label "Excellent" at bounding box center [103, 201] width 32 height 23
click at [92, 190] on input "Excellent" at bounding box center [90, 195] width 6 height 10
radio input "true"
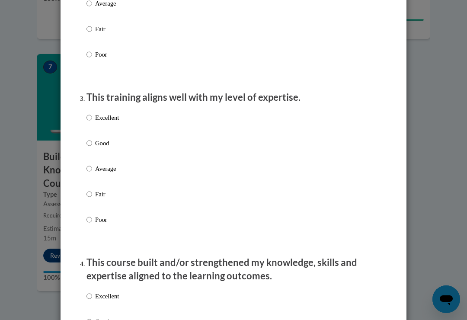
scroll to position [375, 0]
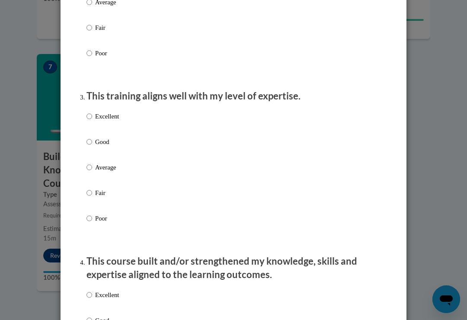
click at [99, 113] on p "Excellent" at bounding box center [107, 117] width 24 height 10
click at [92, 113] on input "Excellent" at bounding box center [90, 117] width 6 height 10
radio input "true"
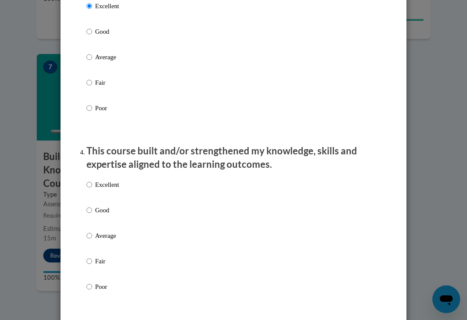
scroll to position [492, 0]
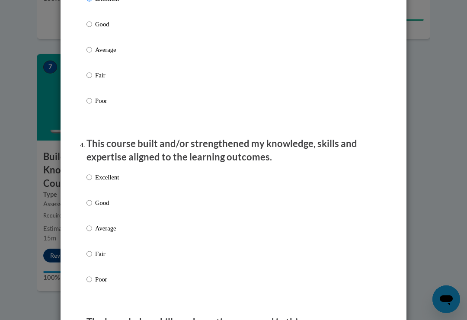
click at [87, 173] on input "Excellent" at bounding box center [90, 178] width 6 height 10
radio input "true"
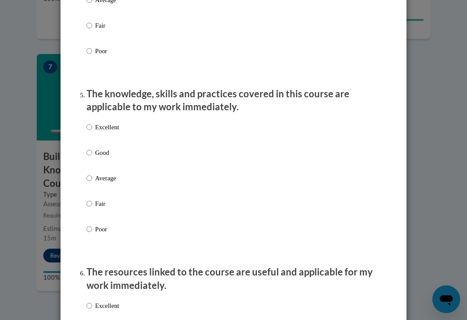
scroll to position [722, 0]
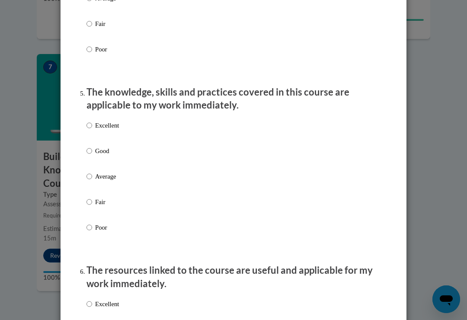
click at [89, 121] on input "Excellent" at bounding box center [90, 126] width 6 height 10
radio input "true"
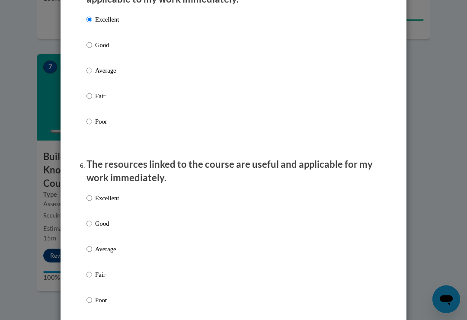
scroll to position [836, 0]
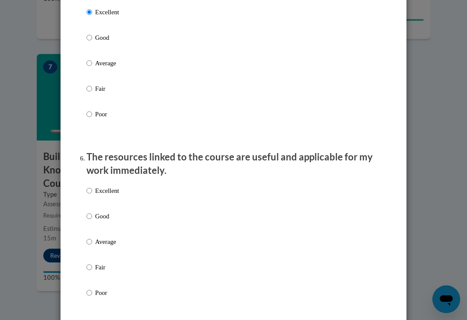
click at [90, 186] on input "Excellent" at bounding box center [90, 191] width 6 height 10
radio input "true"
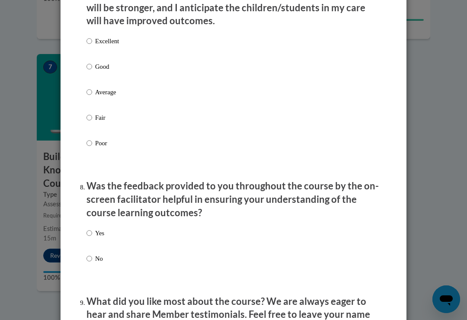
scroll to position [1177, 0]
click at [87, 36] on input "Excellent" at bounding box center [90, 41] width 6 height 10
radio input "true"
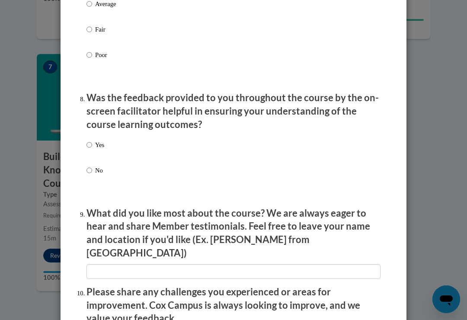
scroll to position [1266, 0]
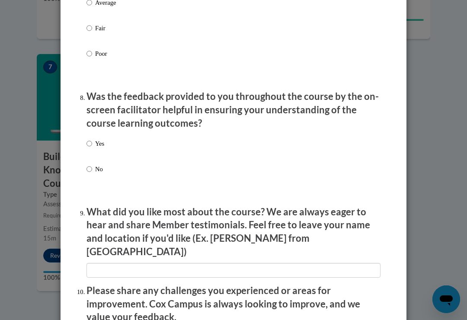
click at [89, 139] on input "Yes" at bounding box center [90, 144] width 6 height 10
radio input "true"
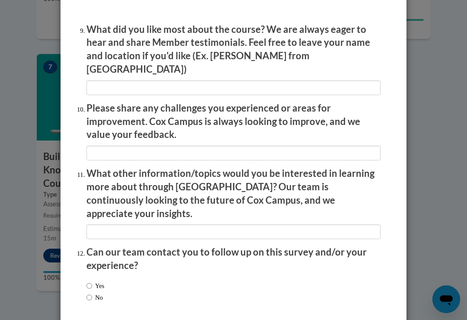
scroll to position [1449, 0]
click at [89, 282] on input "Yes" at bounding box center [90, 287] width 6 height 10
radio input "true"
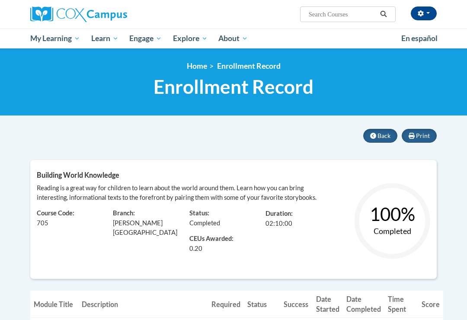
click at [382, 135] on span "Back" at bounding box center [384, 135] width 13 height 7
